Goal: Task Accomplishment & Management: Manage account settings

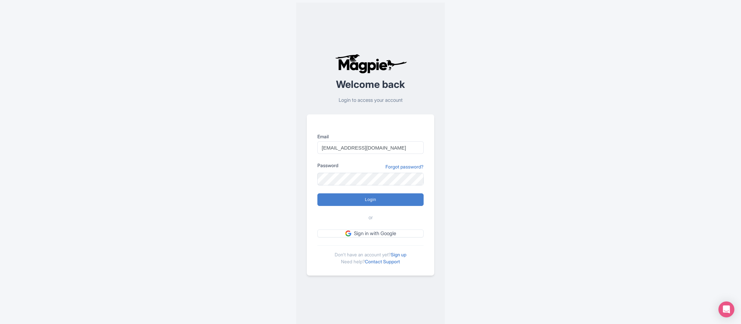
type input "info@increasewebconversions.com"
click at [317, 194] on input "Login" at bounding box center [370, 200] width 106 height 13
type input "Logging in..."
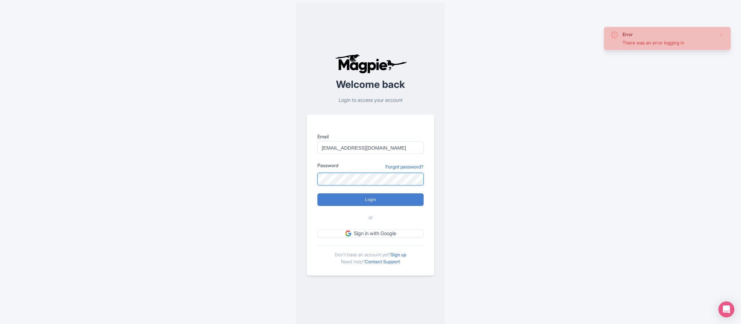
click at [317, 194] on input "Login" at bounding box center [370, 200] width 106 height 13
type input "Logging in..."
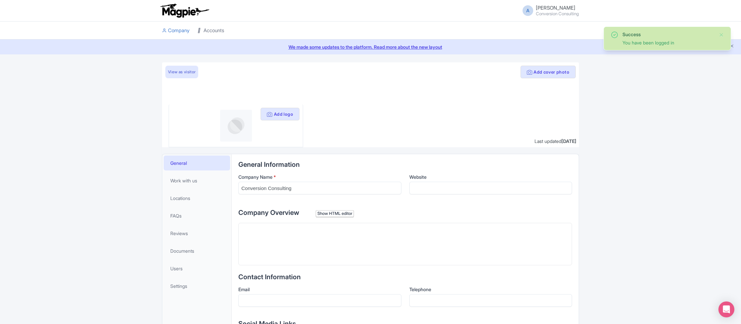
click at [201, 28] on icon at bounding box center [200, 30] width 5 height 5
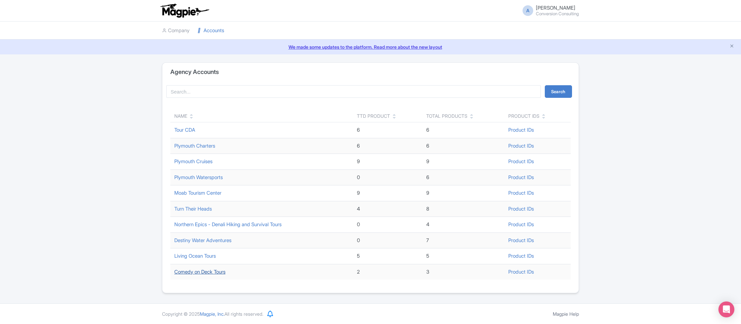
click at [211, 271] on link "Comedy on Deck Tours" at bounding box center [199, 272] width 51 height 6
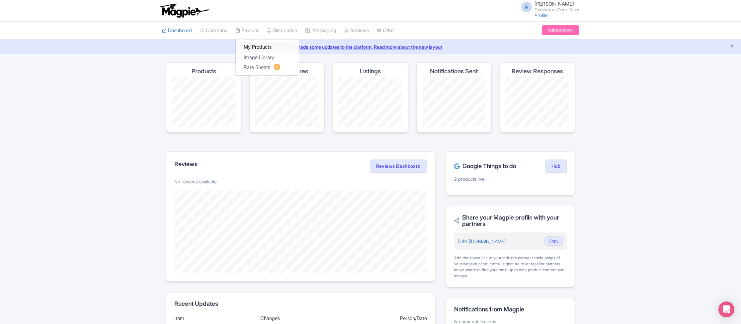
click at [262, 47] on link "My Products" at bounding box center [267, 47] width 63 height 10
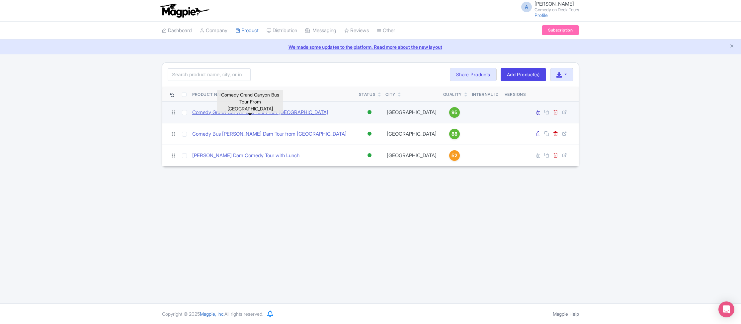
click at [253, 113] on link "Comedy Grand Canyon Bus Tour From [GEOGRAPHIC_DATA]" at bounding box center [260, 113] width 136 height 8
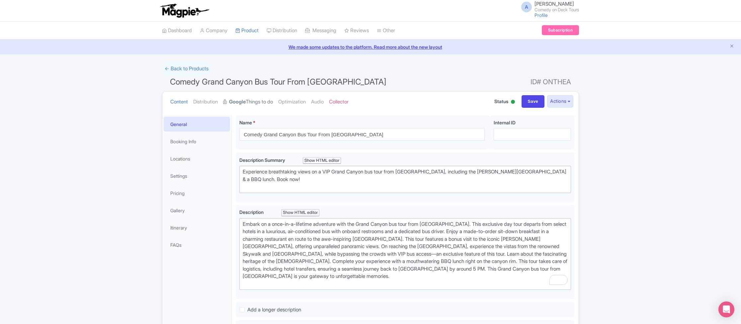
click at [258, 102] on link "Google Things to do" at bounding box center [248, 102] width 50 height 21
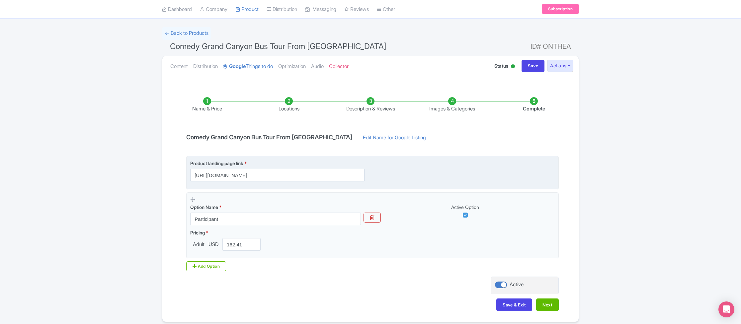
scroll to position [43, 0]
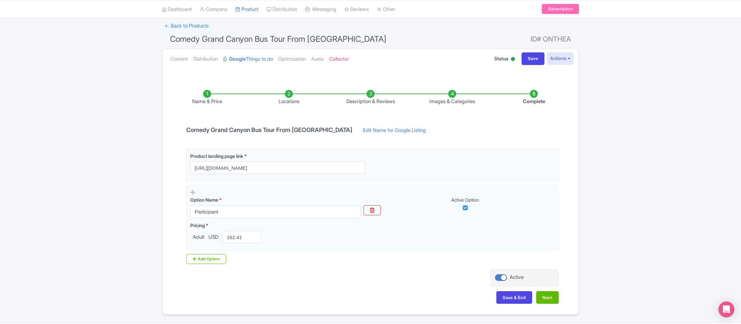
click at [288, 95] on li "Locations" at bounding box center [289, 98] width 82 height 16
click at [288, 94] on li "Locations" at bounding box center [289, 98] width 82 height 16
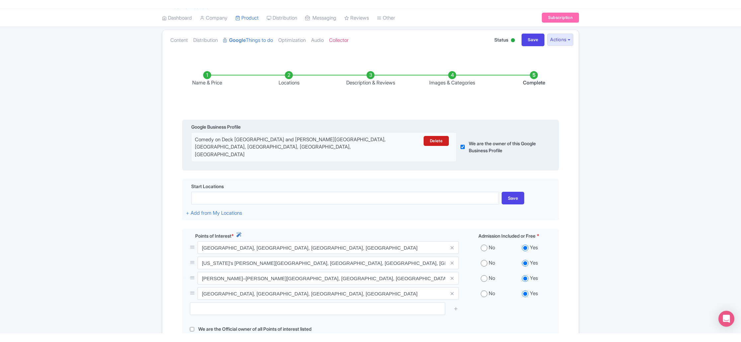
scroll to position [81, 0]
